Goal: Find specific page/section: Find specific page/section

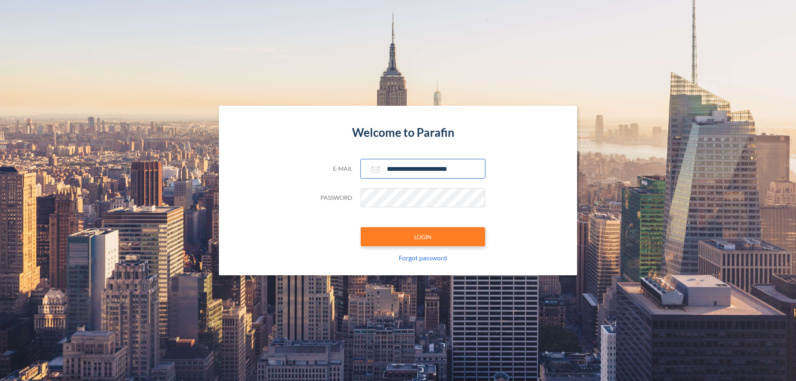
type input "**********"
click at [423, 237] on button "LOGIN" at bounding box center [422, 236] width 124 height 19
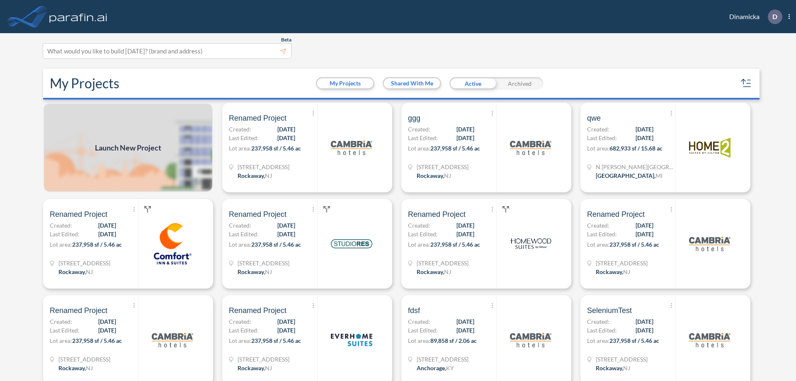
scroll to position [2, 0]
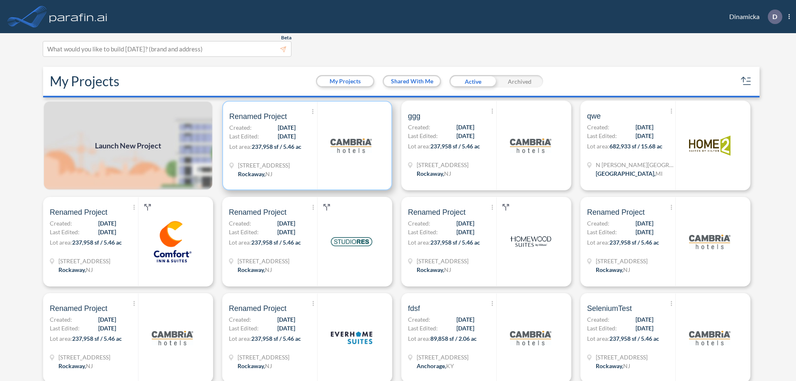
click at [305, 145] on p "Lot area: 237,958 sf / 5.46 ac" at bounding box center [273, 148] width 88 height 12
